Goal: Task Accomplishment & Management: Use online tool/utility

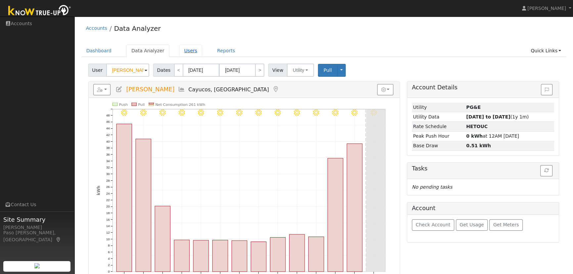
click at [180, 47] on link "Users" at bounding box center [190, 51] width 23 height 12
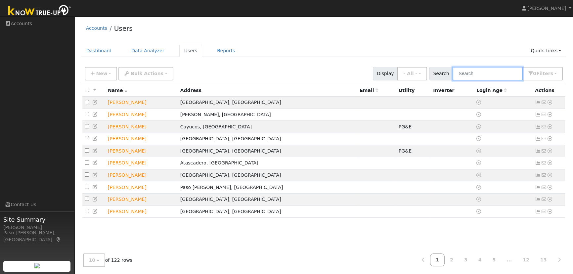
click at [482, 71] on input "text" at bounding box center [488, 74] width 70 height 14
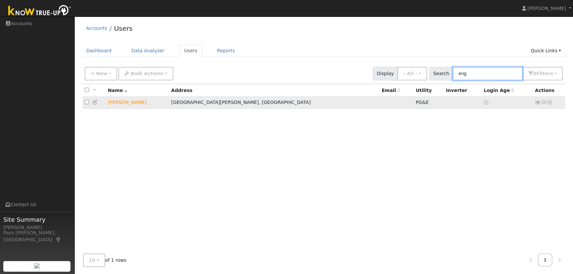
type input "eng"
click at [552, 101] on icon at bounding box center [550, 102] width 6 height 5
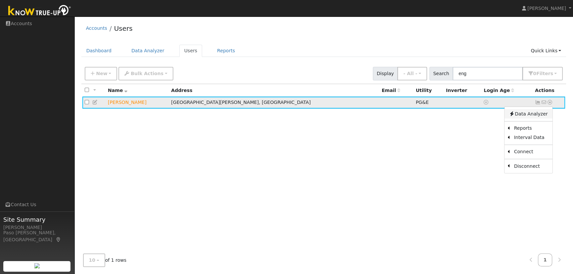
click at [533, 114] on link "Data Analyzer" at bounding box center [528, 113] width 48 height 9
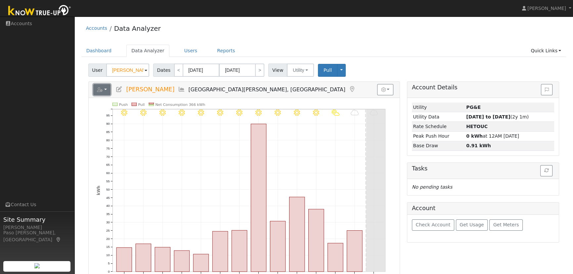
click at [104, 90] on button "button" at bounding box center [102, 89] width 18 height 11
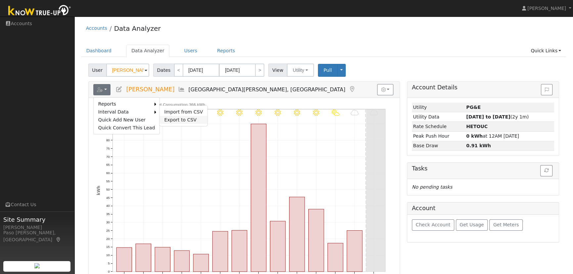
click at [168, 118] on link "Export to CSV" at bounding box center [184, 120] width 48 height 8
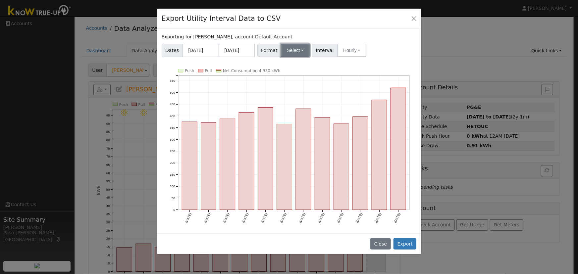
click at [294, 48] on button "Select" at bounding box center [295, 50] width 29 height 13
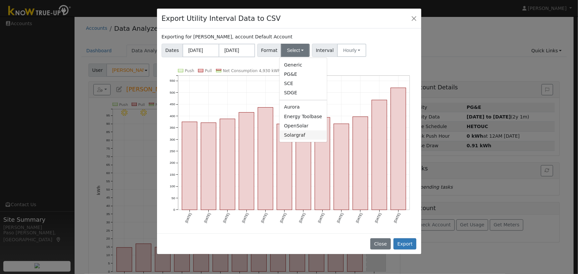
click at [291, 135] on link "Solargraf" at bounding box center [302, 134] width 47 height 9
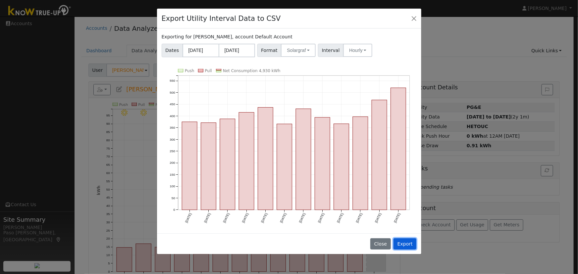
click at [404, 241] on button "Export" at bounding box center [404, 243] width 23 height 11
